Goal: Task Accomplishment & Management: Use online tool/utility

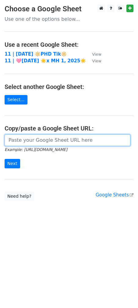
click at [49, 137] on input "url" at bounding box center [68, 141] width 126 height 12
paste input "https://docs.google.com/spreadsheets/d/1eEWv59ENBw9ut4PRatBa4jPZhldKGStm4RTTvXS…"
type input "https://docs.google.com/spreadsheets/d/1eEWv59ENBw9ut4PRatBa4jPZhldKGStm4RTTvXS…"
click at [5, 159] on input "Next" at bounding box center [13, 163] width 16 height 9
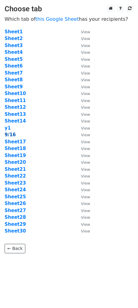
click at [9, 135] on strong "9/16" at bounding box center [10, 135] width 11 height 6
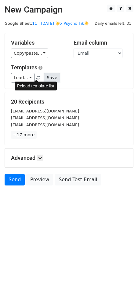
click at [44, 78] on button "Save" at bounding box center [52, 77] width 16 height 9
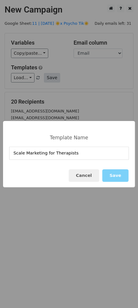
type input "Scale Marketing for Therapists"
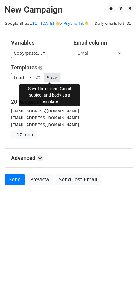
click at [47, 80] on button "Save" at bounding box center [52, 77] width 16 height 9
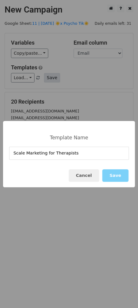
type input "Scale Marketing for Therapists"
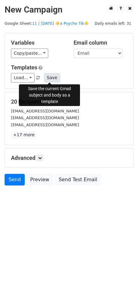
click at [52, 76] on button "Save" at bounding box center [52, 77] width 16 height 9
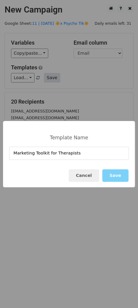
type input "Marketing Toolkit for Therapists"
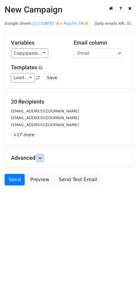
click at [40, 157] on icon at bounding box center [40, 158] width 4 height 4
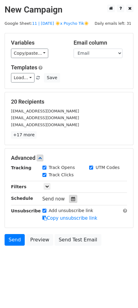
click at [71, 199] on icon at bounding box center [73, 199] width 4 height 4
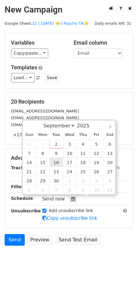
type input "2025-09-16 12:00"
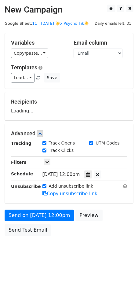
click at [45, 223] on div "Send on Sep 16 at 12:00pm Preview Send Test Email" at bounding box center [69, 224] width 138 height 29
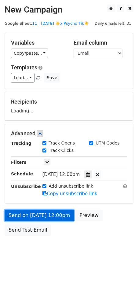
click at [48, 217] on link "Send on Sep 16 at 12:00pm" at bounding box center [39, 216] width 69 height 12
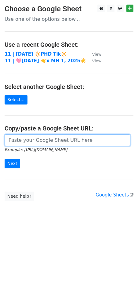
click at [26, 140] on input "url" at bounding box center [68, 141] width 126 height 12
paste input "https://docs.google.com/spreadsheets/d/1eEWv59ENBw9ut4PRatBa4jPZhldKGStm4RTTvXS…"
type input "https://docs.google.com/spreadsheets/d/1eEWv59ENBw9ut4PRatBa4jPZhldKGStm4RTTvXS…"
click at [5, 159] on input "Next" at bounding box center [13, 163] width 16 height 9
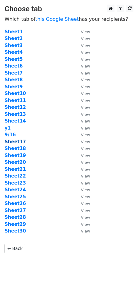
click at [13, 143] on strong "Sheet17" at bounding box center [15, 142] width 21 height 6
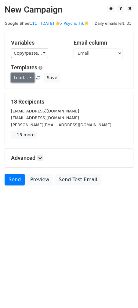
click at [26, 77] on link "Load..." at bounding box center [23, 77] width 24 height 9
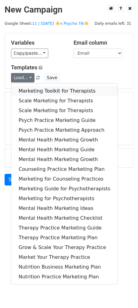
click at [34, 89] on link "Marketing Toolkit for Therapists" at bounding box center [64, 91] width 106 height 10
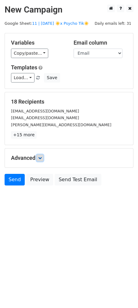
click at [41, 158] on icon at bounding box center [40, 158] width 4 height 4
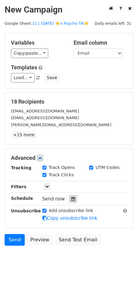
click at [71, 200] on icon at bounding box center [73, 199] width 4 height 4
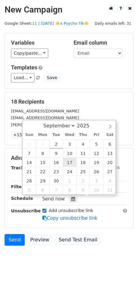
type input "2025-09-17 12:00"
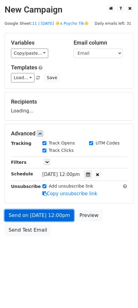
click at [46, 218] on link "Send on Sep 17 at 12:00pm" at bounding box center [39, 216] width 69 height 12
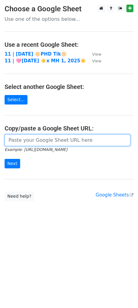
click at [40, 138] on input "url" at bounding box center [68, 141] width 126 height 12
paste input "[URL][DOMAIN_NAME]"
type input "[URL][DOMAIN_NAME]"
click at [5, 159] on input "Next" at bounding box center [13, 163] width 16 height 9
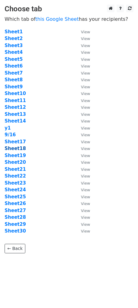
click at [14, 148] on strong "Sheet18" at bounding box center [15, 149] width 21 height 6
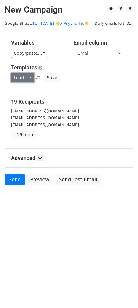
click at [23, 78] on link "Load..." at bounding box center [23, 77] width 24 height 9
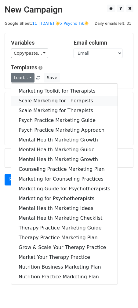
click at [26, 99] on link "Scale Marketing for Therapists" at bounding box center [64, 101] width 106 height 10
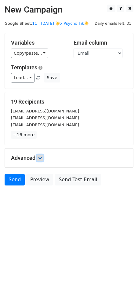
click at [40, 159] on link at bounding box center [40, 158] width 7 height 7
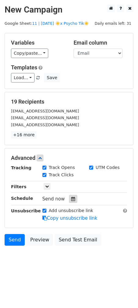
click at [71, 200] on icon at bounding box center [73, 199] width 4 height 4
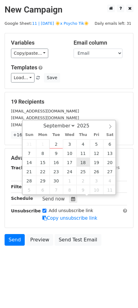
type input "[DATE] 12:00"
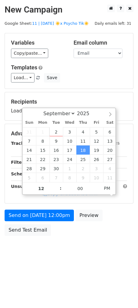
click at [42, 223] on div "Send on [DATE] 12:00pm Preview Send Test Email" at bounding box center [69, 224] width 138 height 29
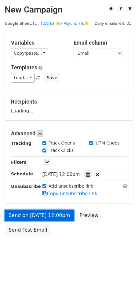
click at [48, 219] on link "Send on [DATE] 12:00pm" at bounding box center [39, 216] width 69 height 12
